Goal: Task Accomplishment & Management: Manage account settings

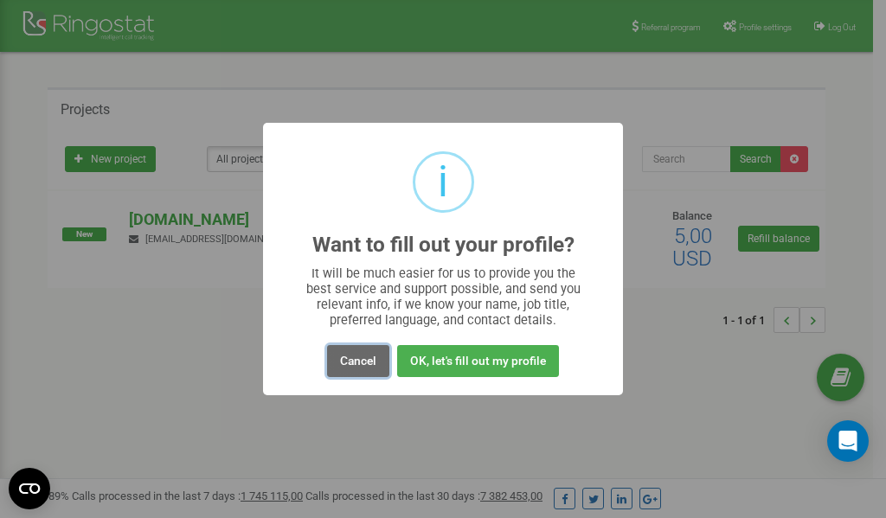
click at [358, 363] on button "Cancel" at bounding box center [358, 361] width 62 height 32
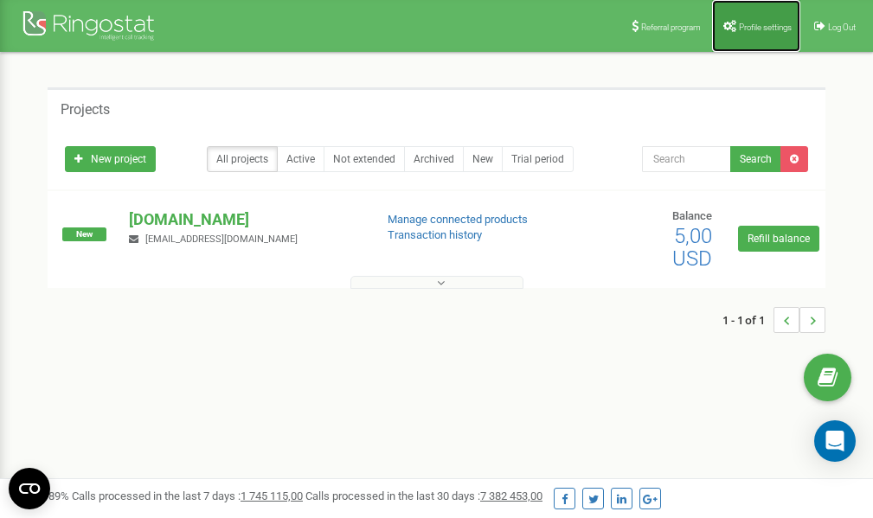
click at [756, 24] on span "Profile settings" at bounding box center [765, 28] width 53 height 10
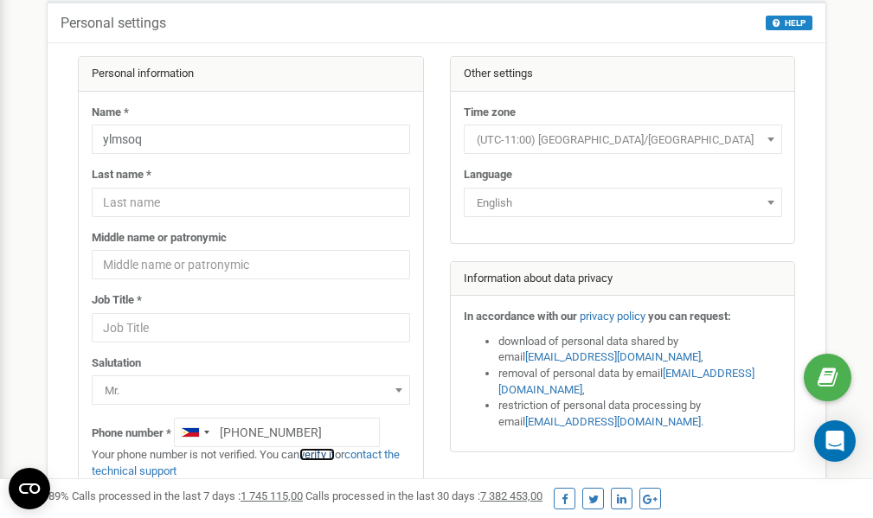
click at [327, 456] on link "verify it" at bounding box center [316, 454] width 35 height 13
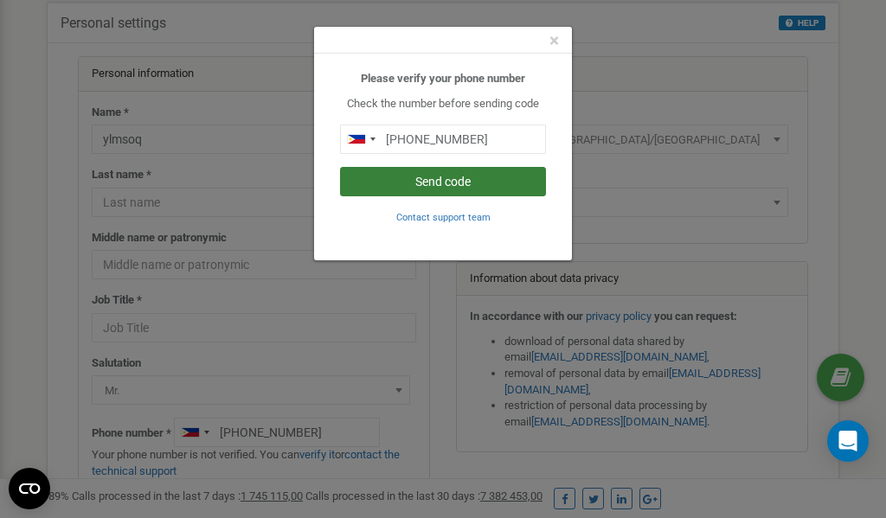
click at [408, 177] on button "Send code" at bounding box center [443, 181] width 206 height 29
